Goal: Find specific page/section: Find specific page/section

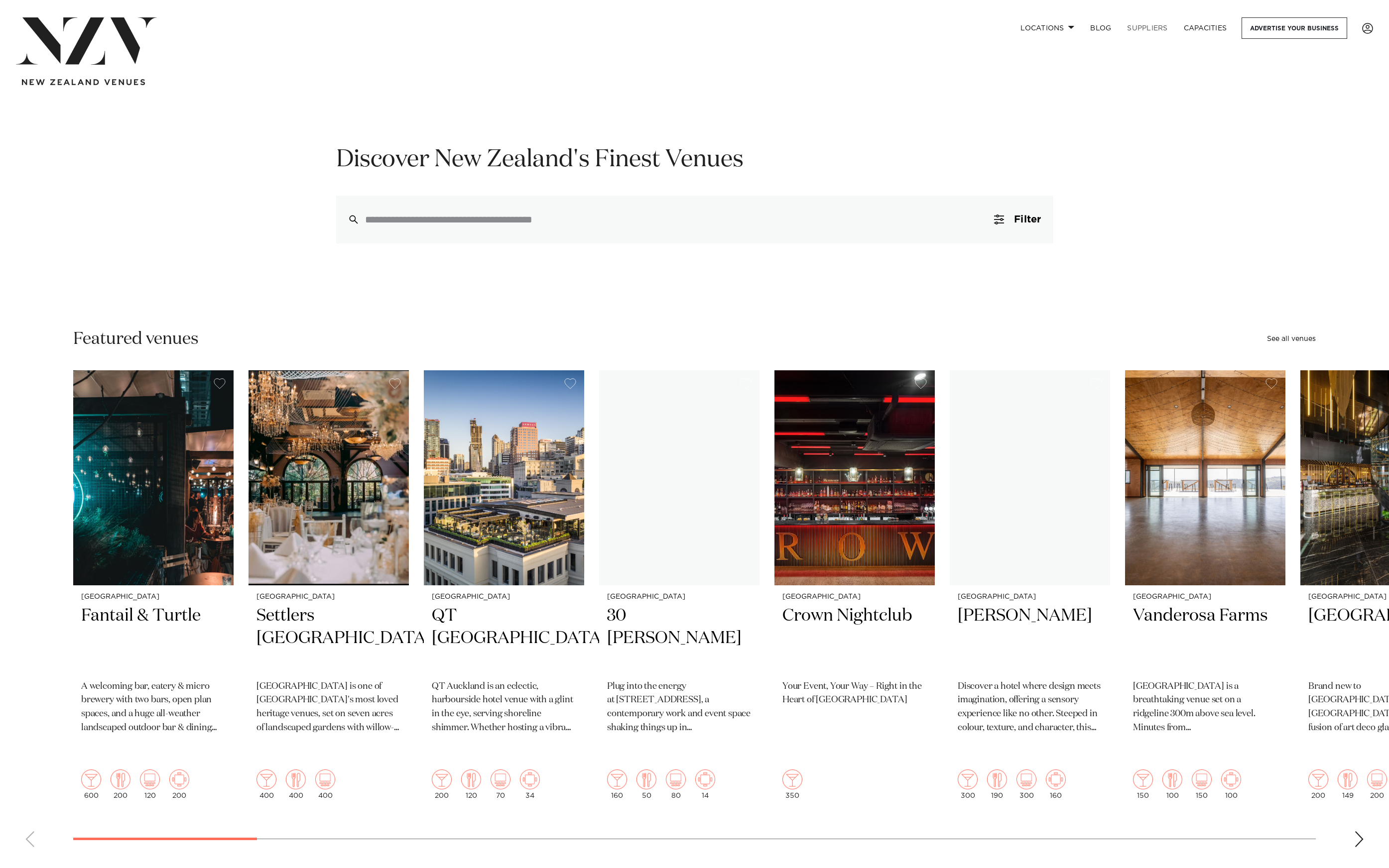
click at [1153, 30] on link "SUPPLIERS" at bounding box center [1147, 28] width 56 height 22
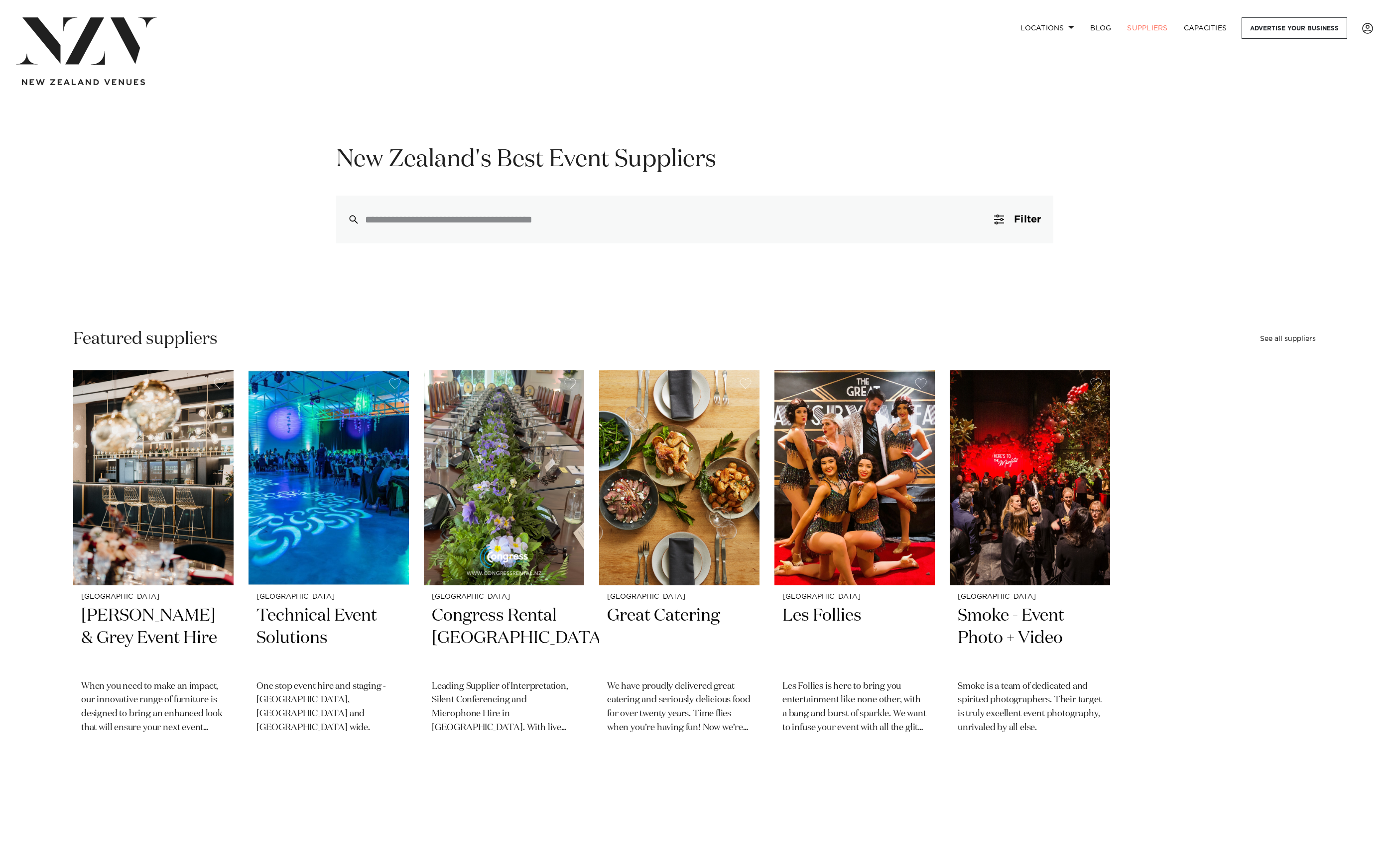
click at [184, 213] on div "New Zealand's Best Event Suppliers Filter 0 Filters Search Type Venue Supplier …" at bounding box center [694, 194] width 1389 height 99
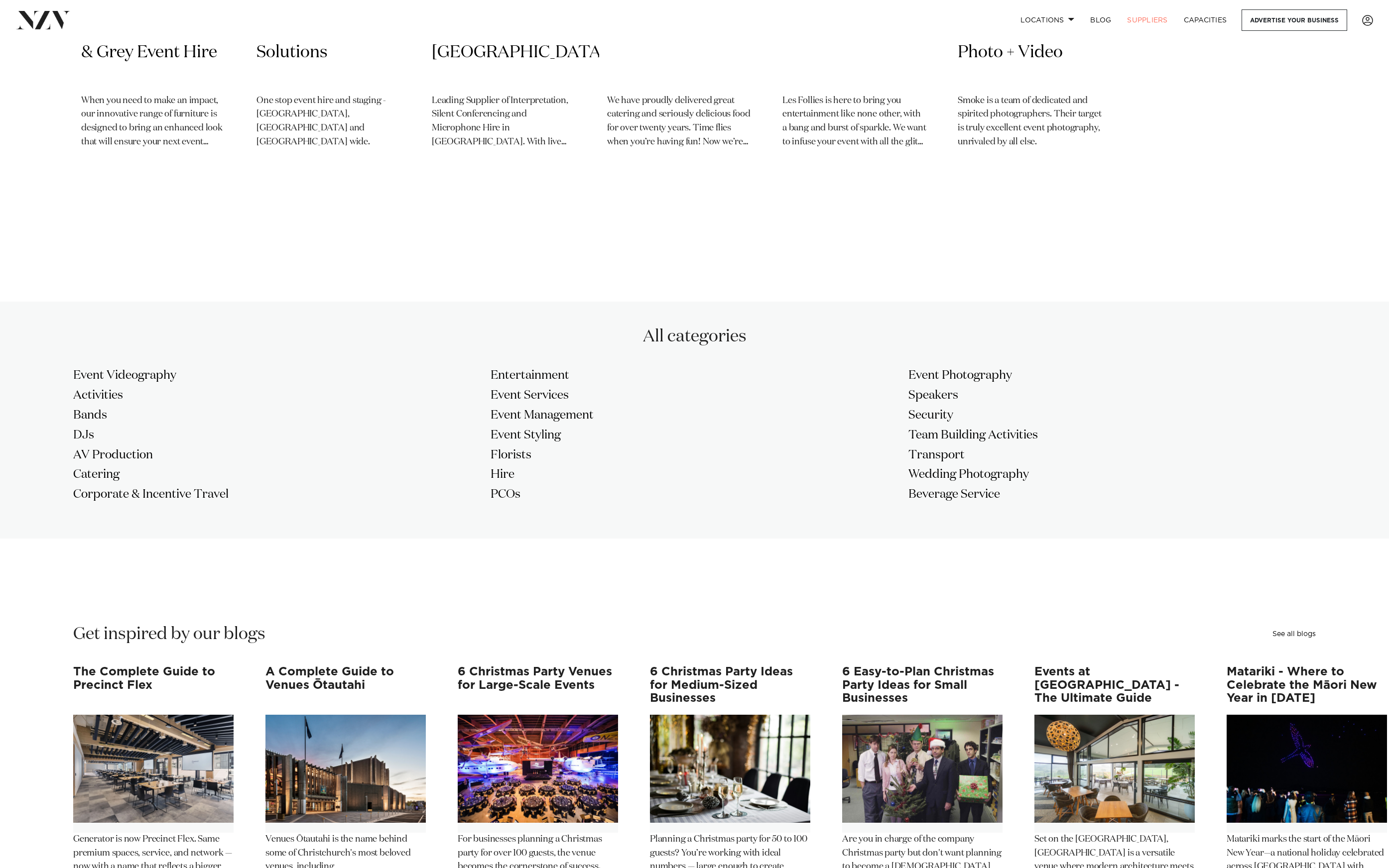
scroll to position [61, 0]
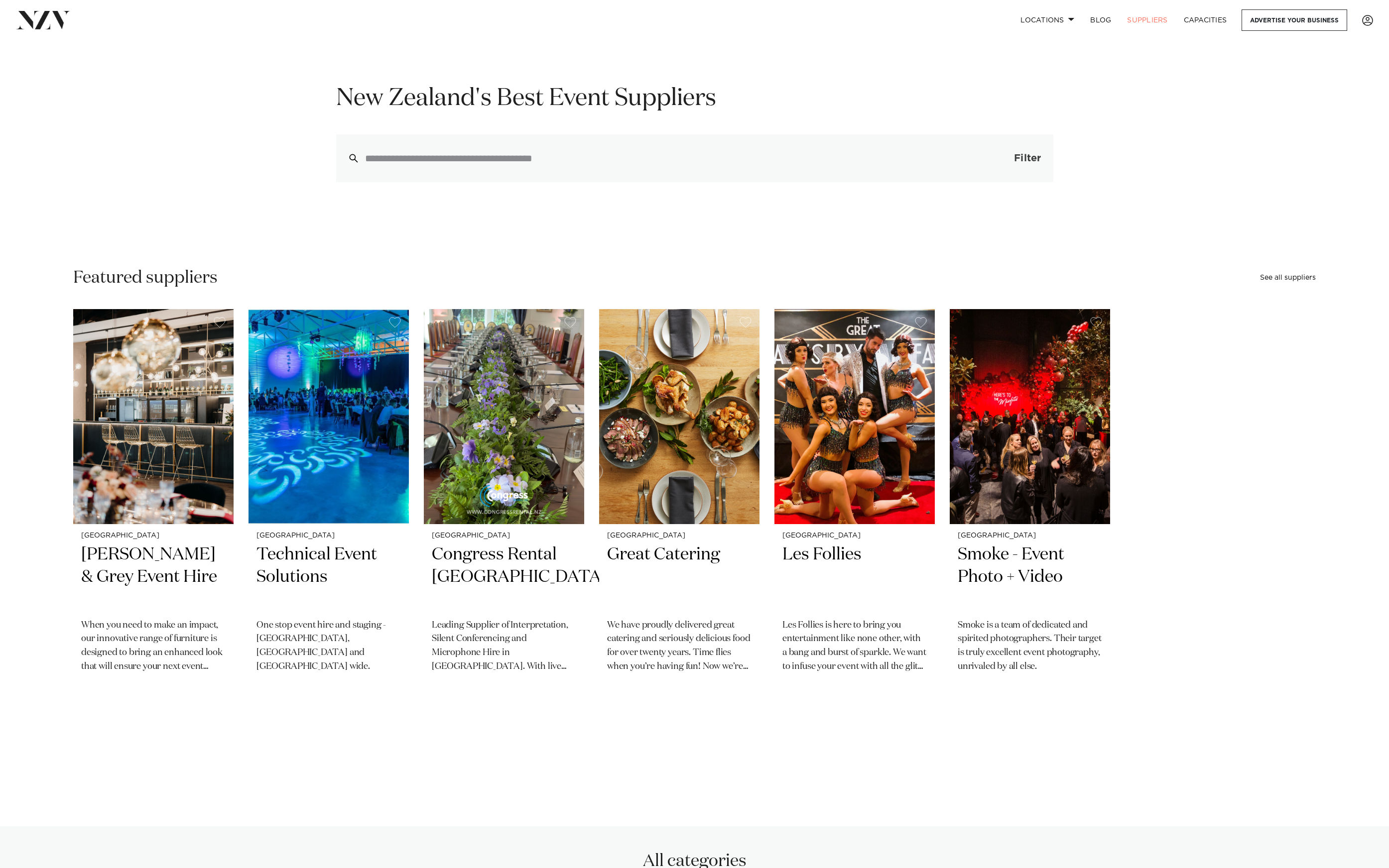
click at [1018, 160] on span "Filter" at bounding box center [1028, 158] width 27 height 10
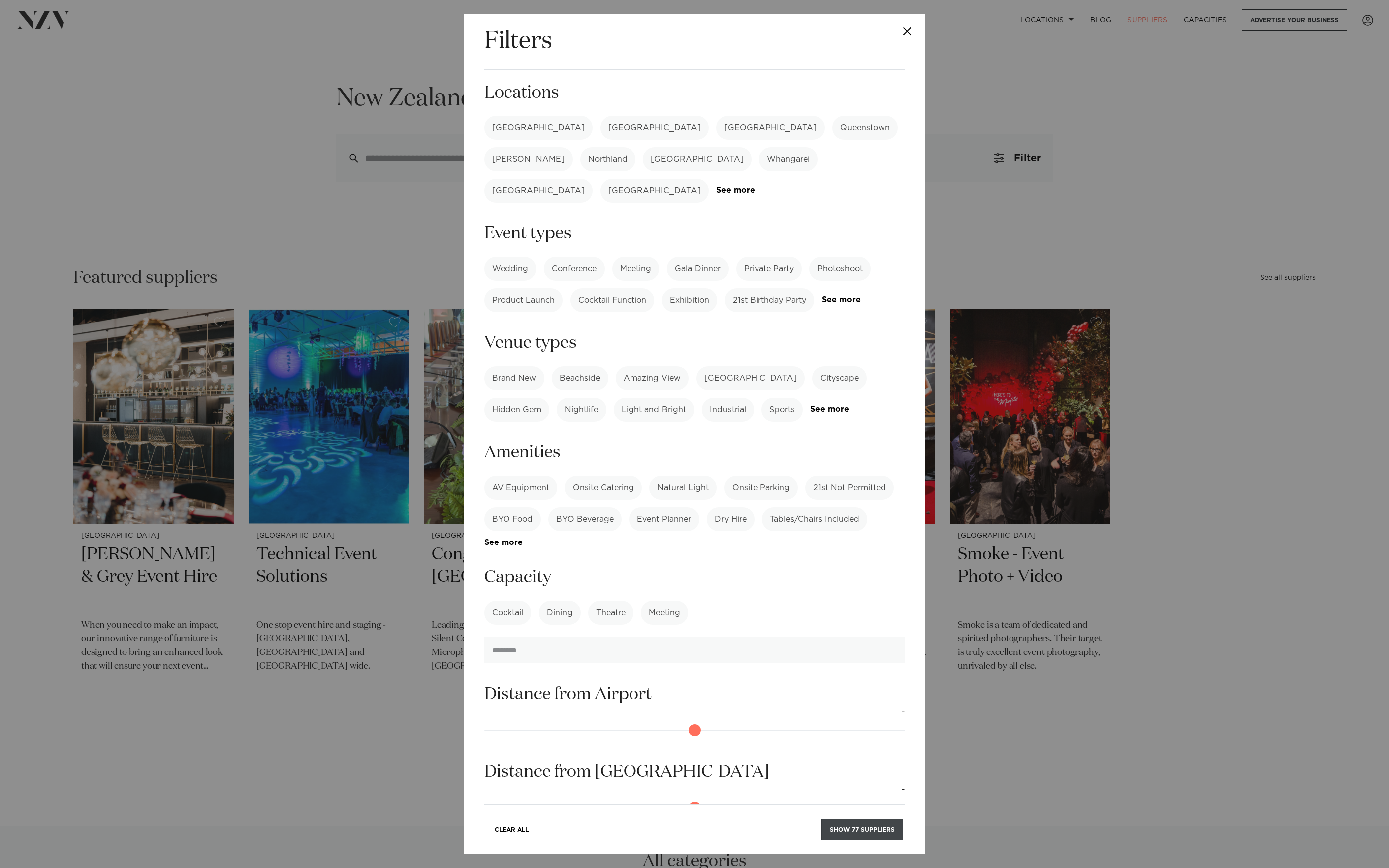
click at [899, 827] on button "Show 77 suppliers" at bounding box center [862, 830] width 82 height 22
